Goal: Information Seeking & Learning: Learn about a topic

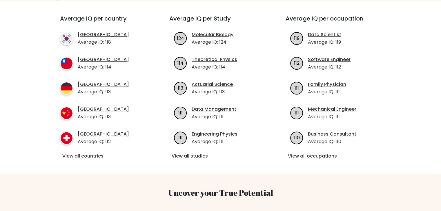
scroll to position [145, 0]
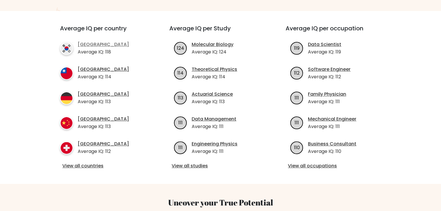
click at [94, 46] on link "South Korea" at bounding box center [103, 44] width 51 height 7
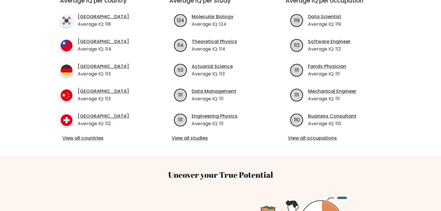
scroll to position [203, 0]
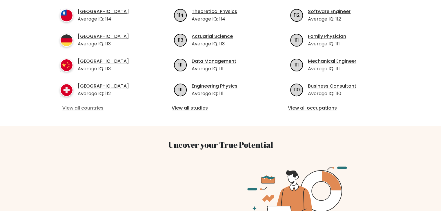
click at [89, 106] on link "View all countries" at bounding box center [104, 108] width 84 height 7
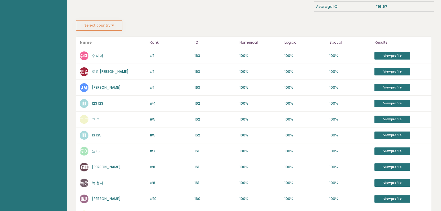
scroll to position [87, 0]
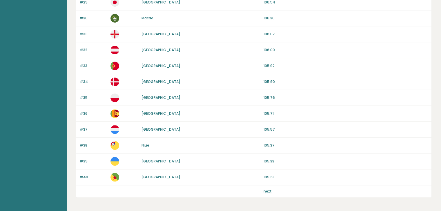
scroll to position [538, 0]
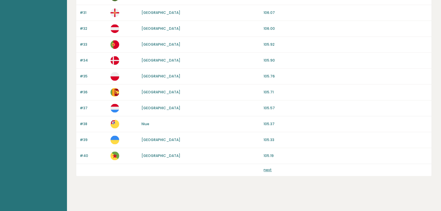
click at [269, 168] on link "next" at bounding box center [267, 170] width 8 height 5
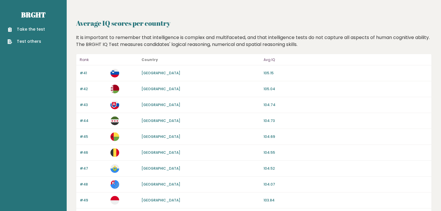
scroll to position [538, 0]
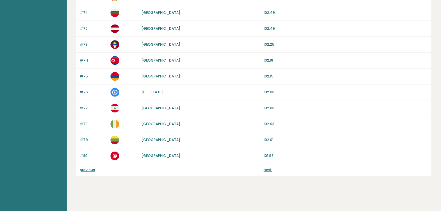
click at [268, 169] on link "next" at bounding box center [267, 170] width 8 height 5
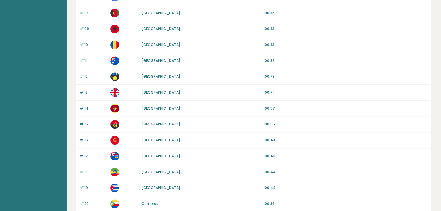
scroll to position [538, 0]
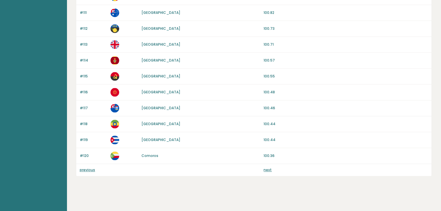
click at [264, 168] on link "next" at bounding box center [267, 170] width 8 height 5
click at [268, 168] on link "next" at bounding box center [267, 170] width 8 height 5
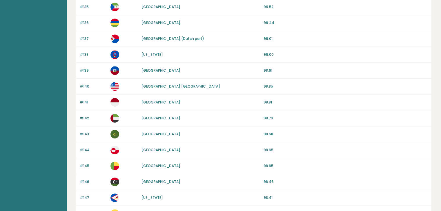
scroll to position [290, 0]
click at [149, 100] on link "[GEOGRAPHIC_DATA]" at bounding box center [160, 102] width 39 height 5
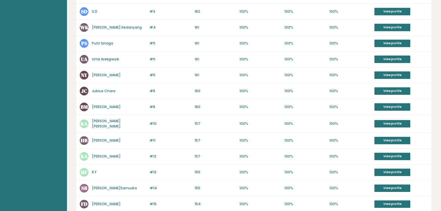
scroll to position [174, 0]
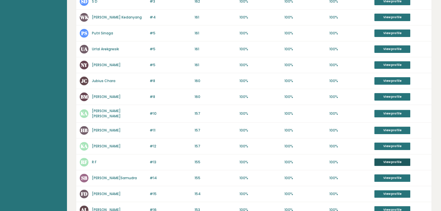
click at [390, 159] on link "View profile" at bounding box center [392, 163] width 36 height 8
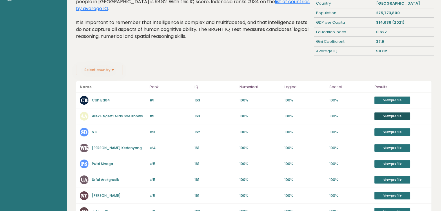
scroll to position [29, 0]
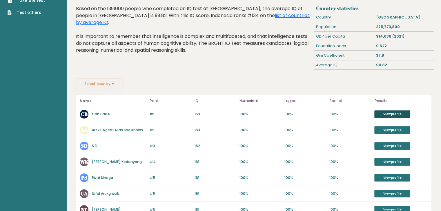
click at [383, 113] on link "View profile" at bounding box center [392, 115] width 36 height 8
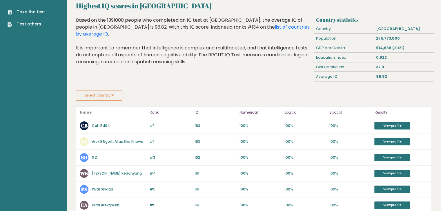
scroll to position [0, 0]
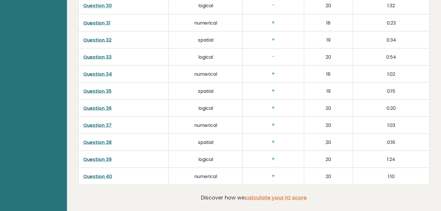
scroll to position [1058, 0]
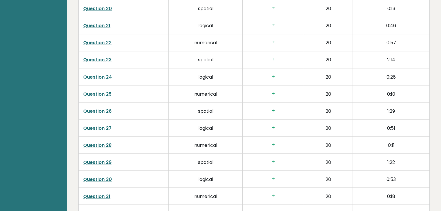
scroll to position [1072, 0]
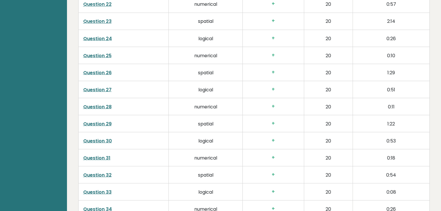
click at [102, 121] on link "Question 29" at bounding box center [97, 123] width 28 height 7
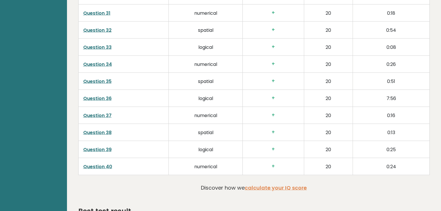
scroll to position [1260, 0]
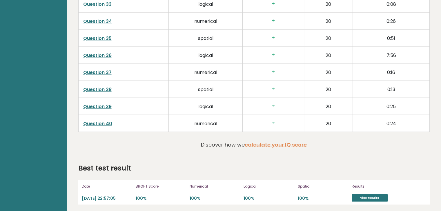
click at [94, 103] on link "Question 39" at bounding box center [97, 106] width 28 height 7
click at [97, 103] on link "Question 39" at bounding box center [97, 106] width 28 height 7
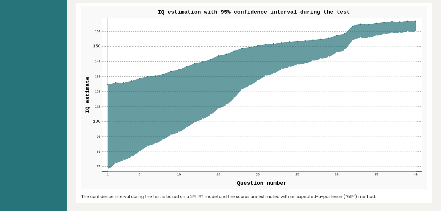
scroll to position [593, 0]
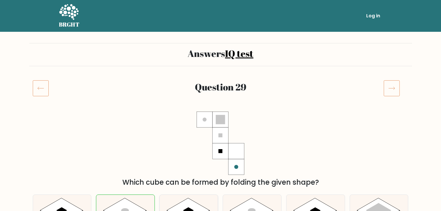
scroll to position [87, 0]
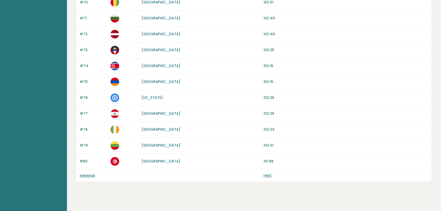
scroll to position [538, 0]
